Goal: Transaction & Acquisition: Purchase product/service

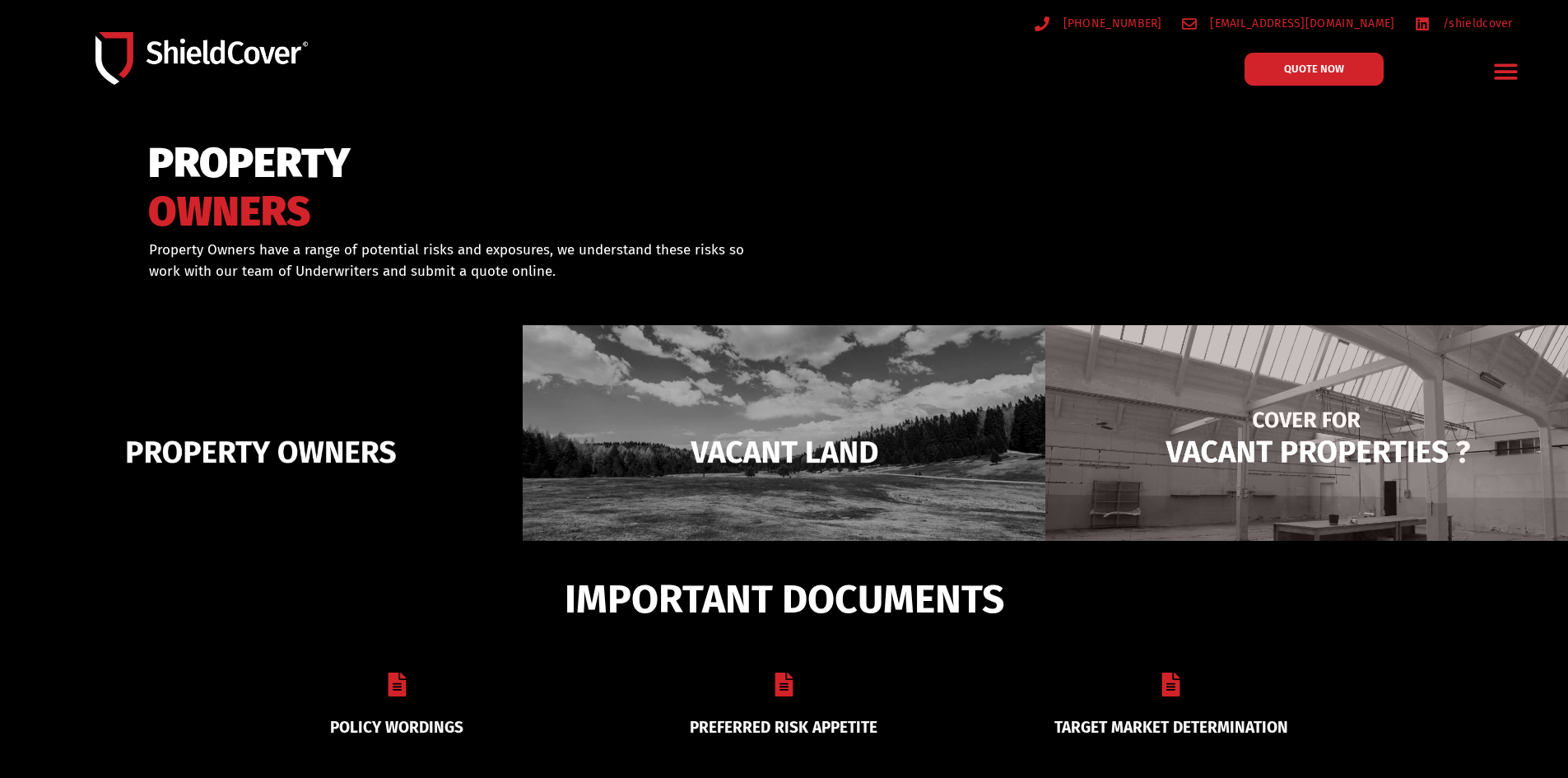
click at [1288, 439] on img at bounding box center [1306, 452] width 523 height 254
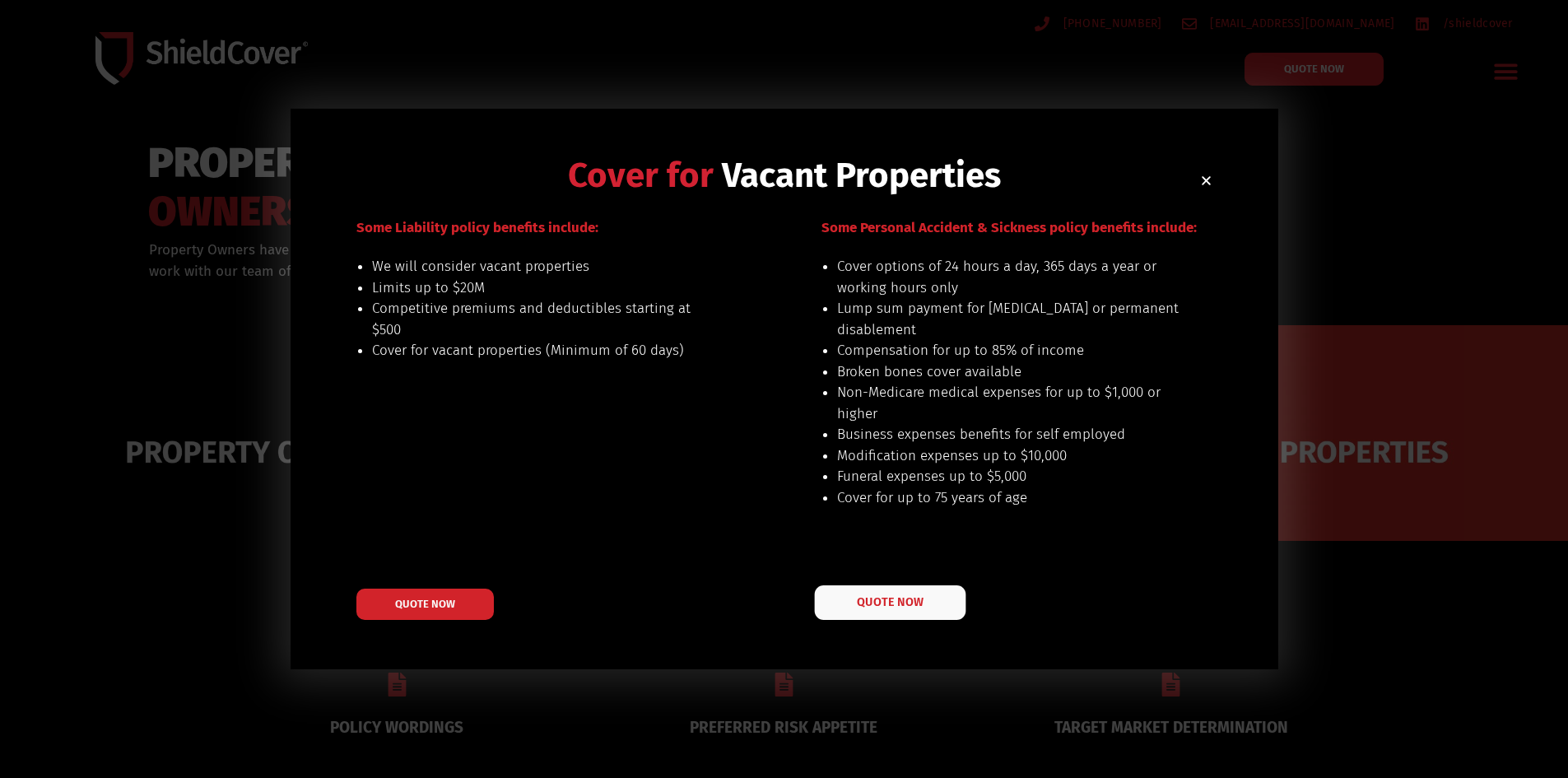
click at [866, 597] on span "QUOTE NOW" at bounding box center [889, 602] width 66 height 12
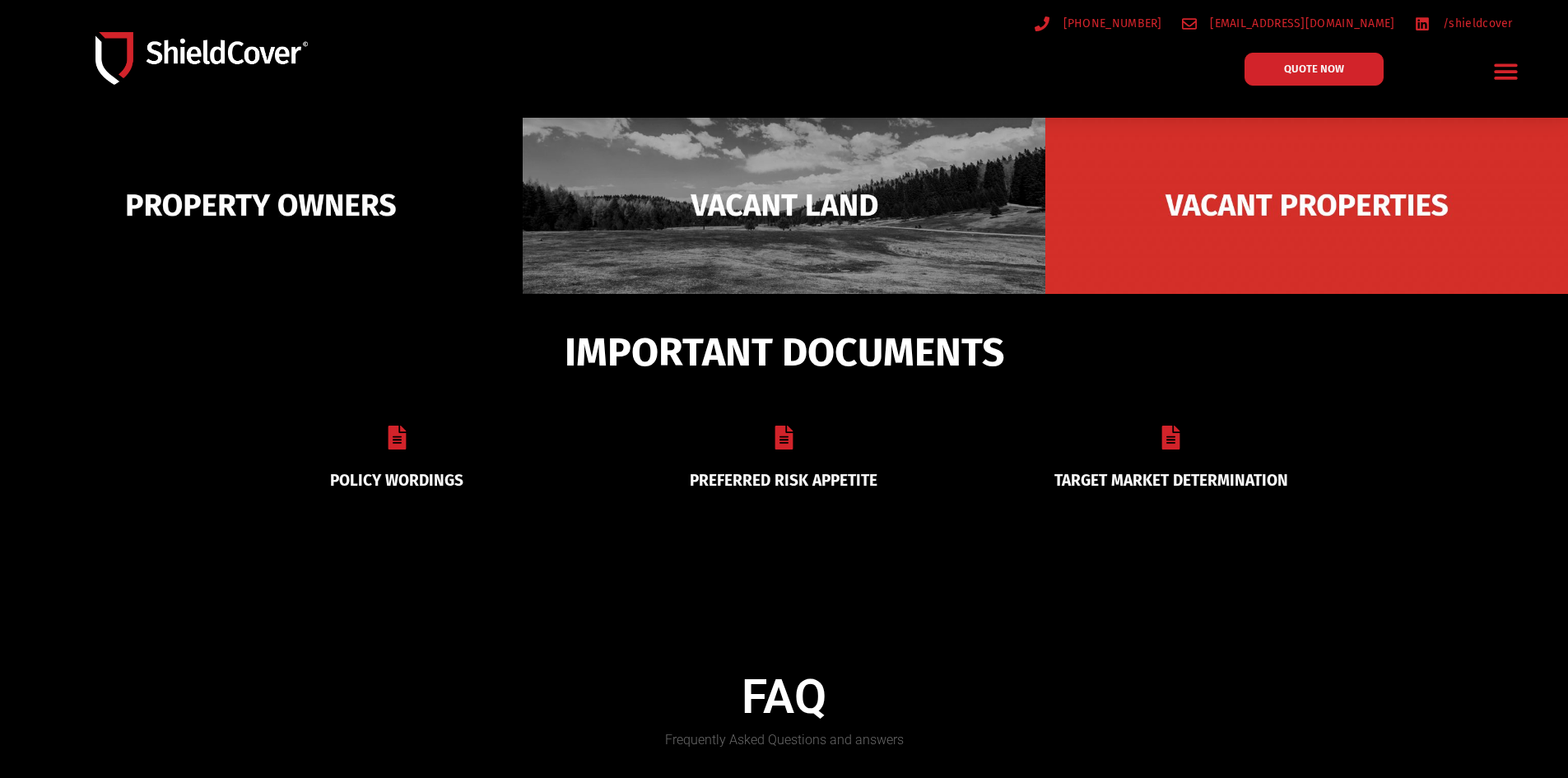
click at [781, 439] on icon at bounding box center [784, 438] width 24 height 24
click at [1503, 78] on icon "Menu Toggle" at bounding box center [1506, 71] width 23 height 16
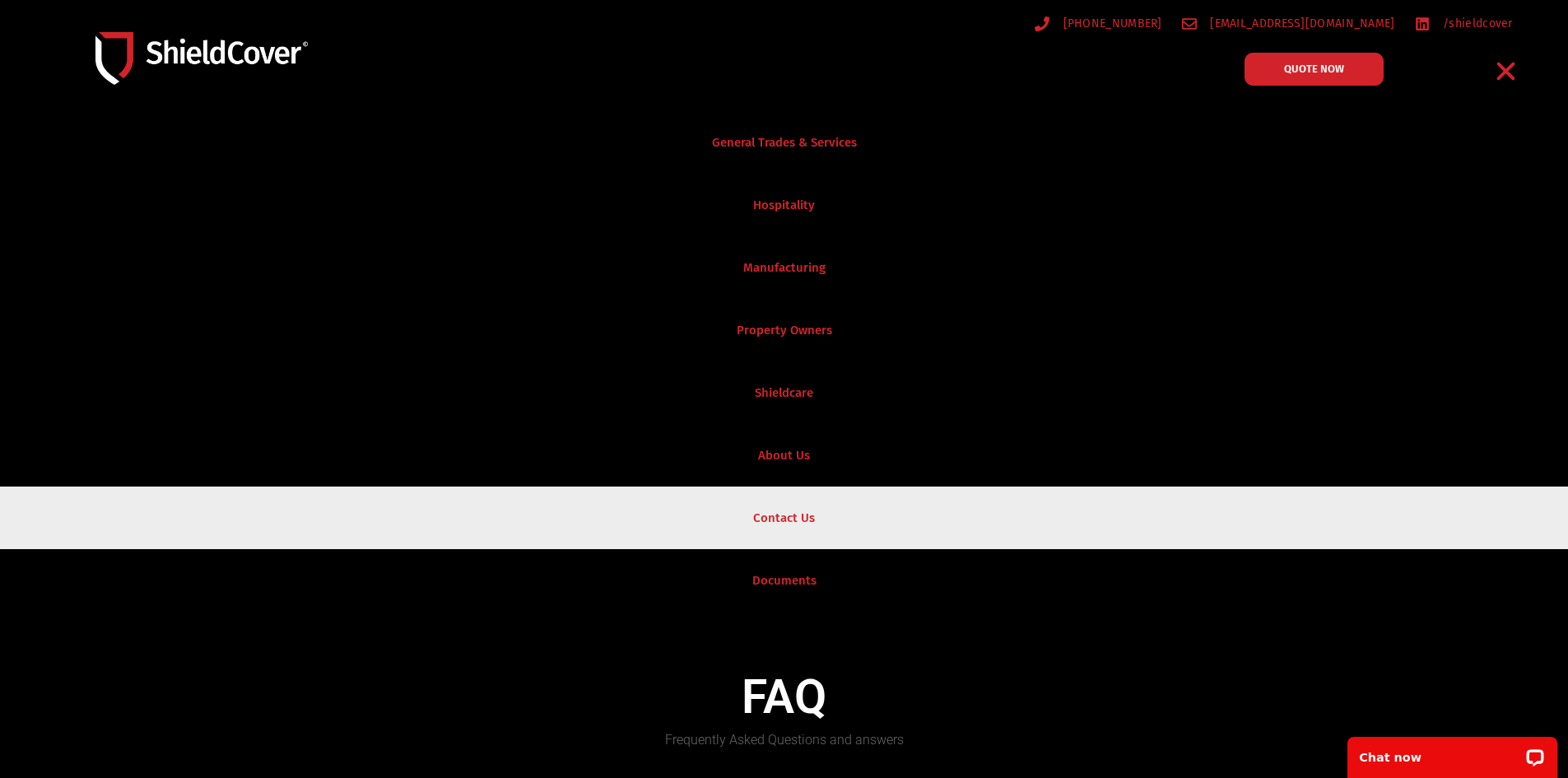
click at [789, 514] on link "Contact Us" at bounding box center [784, 518] width 1568 height 62
